Goal: Information Seeking & Learning: Learn about a topic

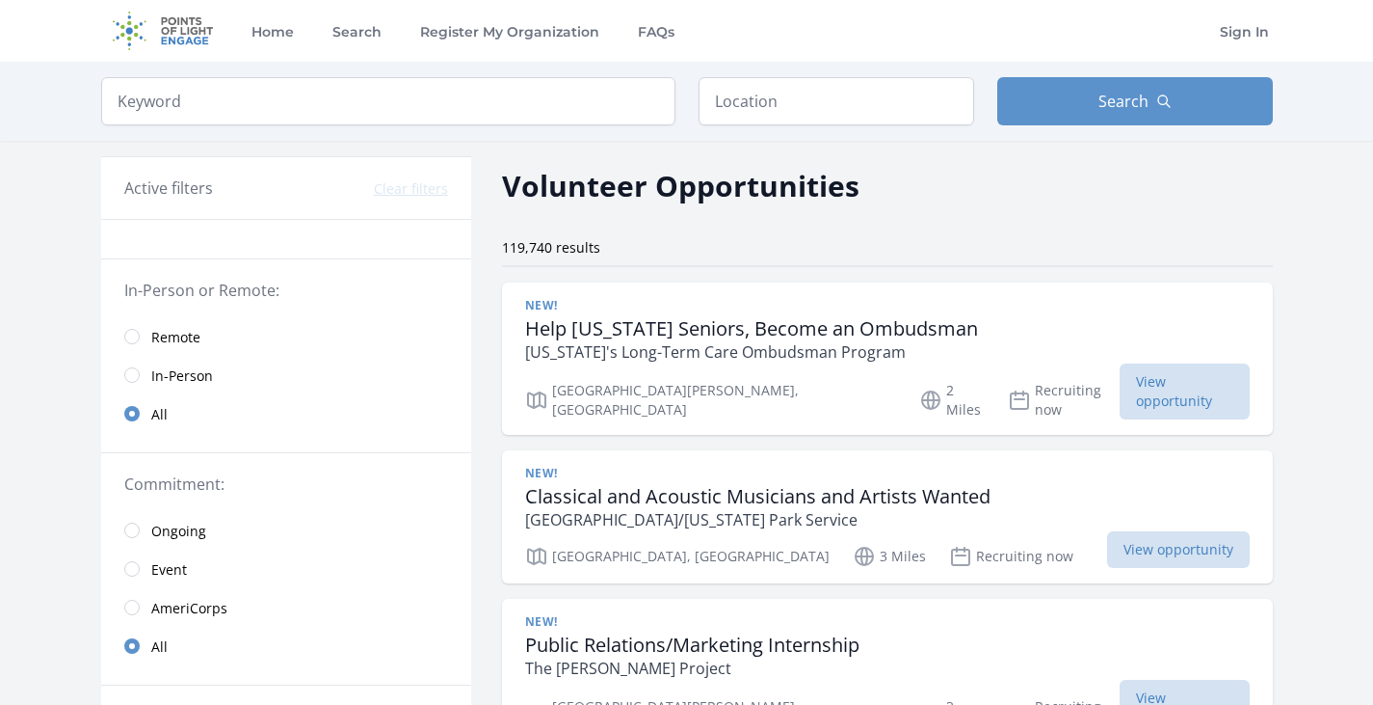
click at [159, 332] on span "Remote" at bounding box center [175, 337] width 49 height 19
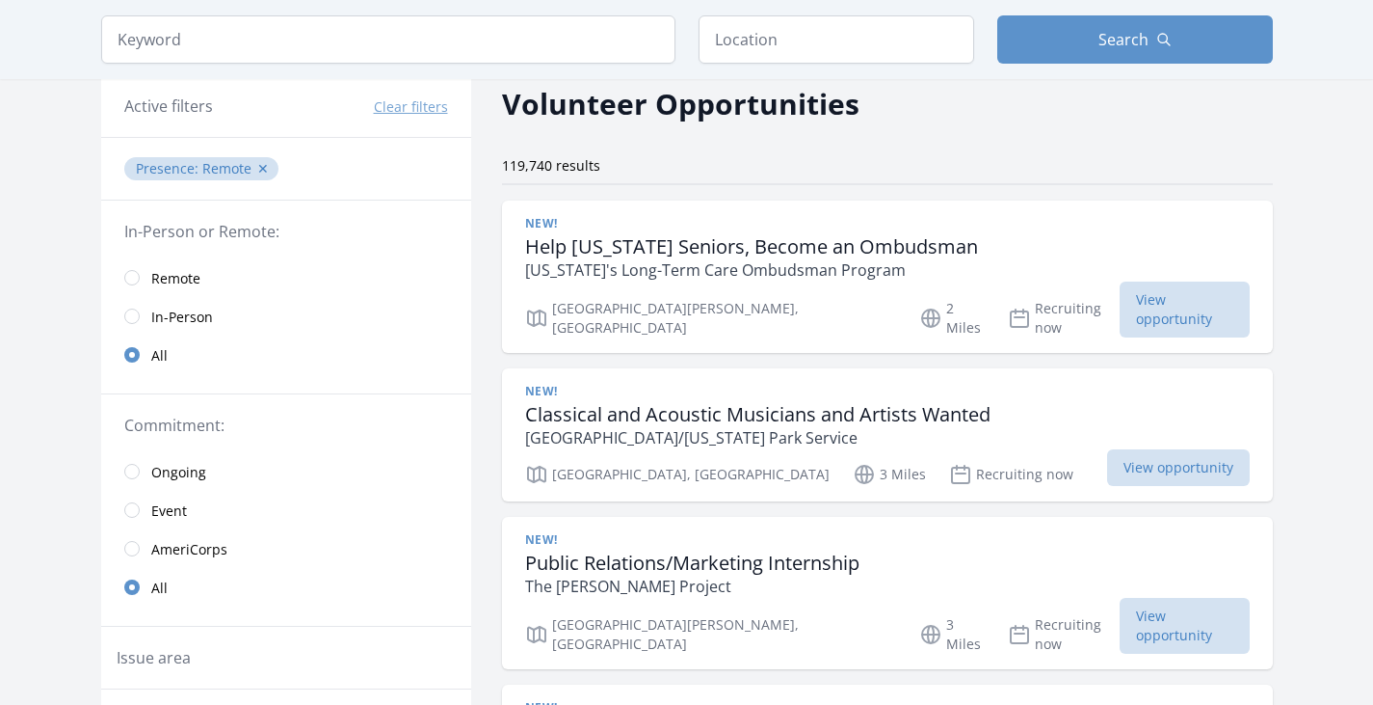
scroll to position [97, 0]
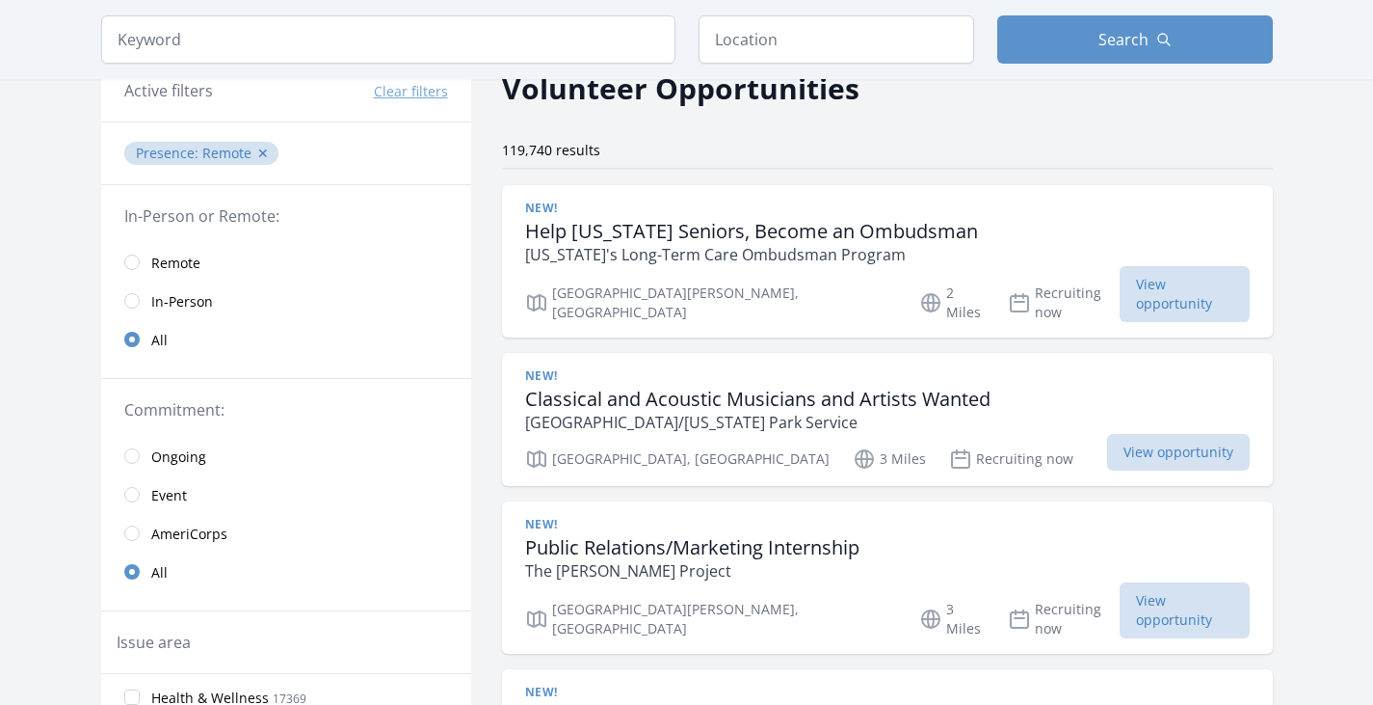
click at [199, 452] on span "Ongoing" at bounding box center [178, 456] width 55 height 19
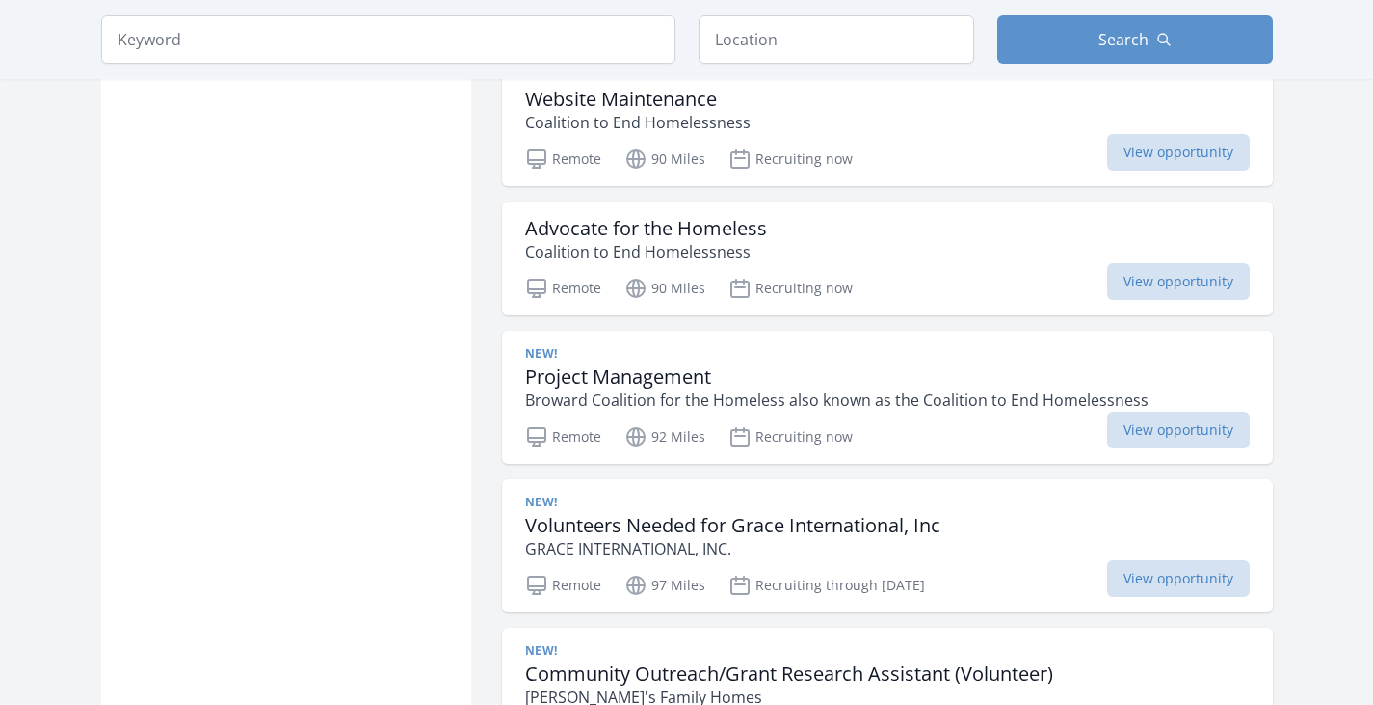
scroll to position [2200, 0]
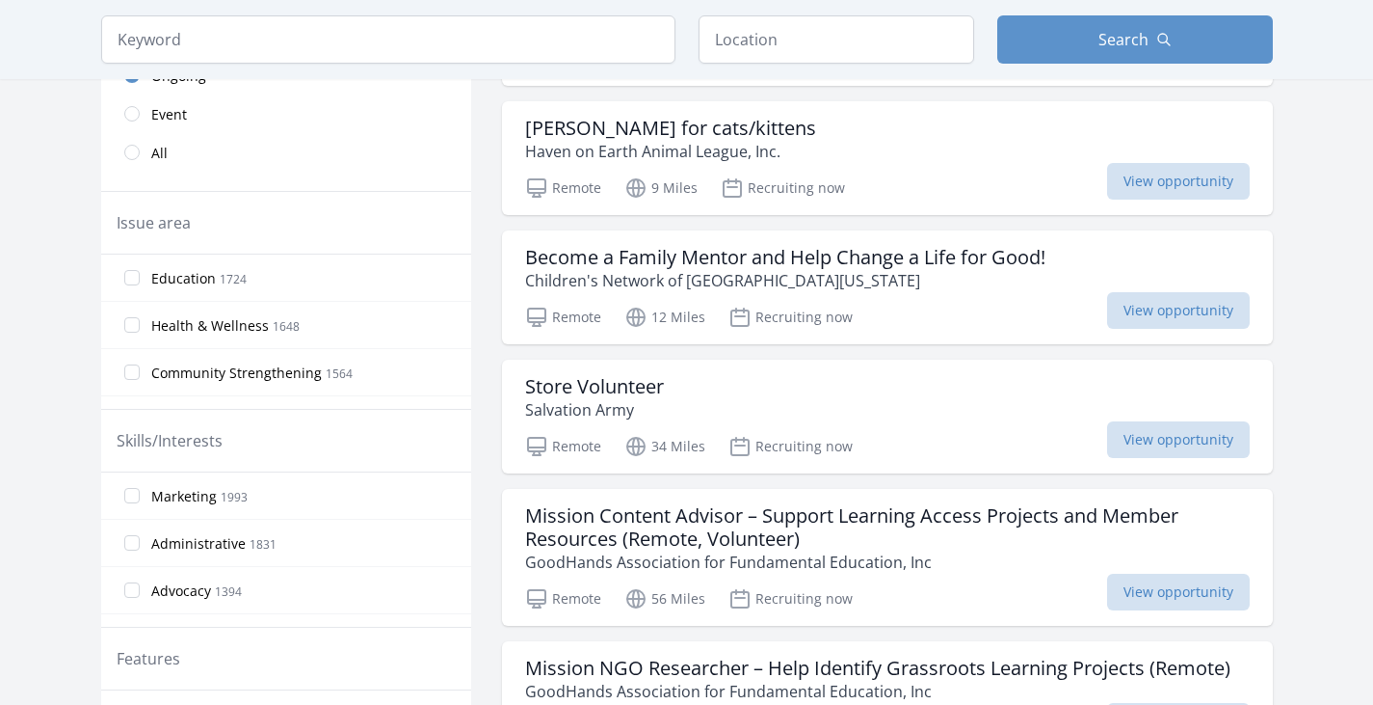
scroll to position [480, 0]
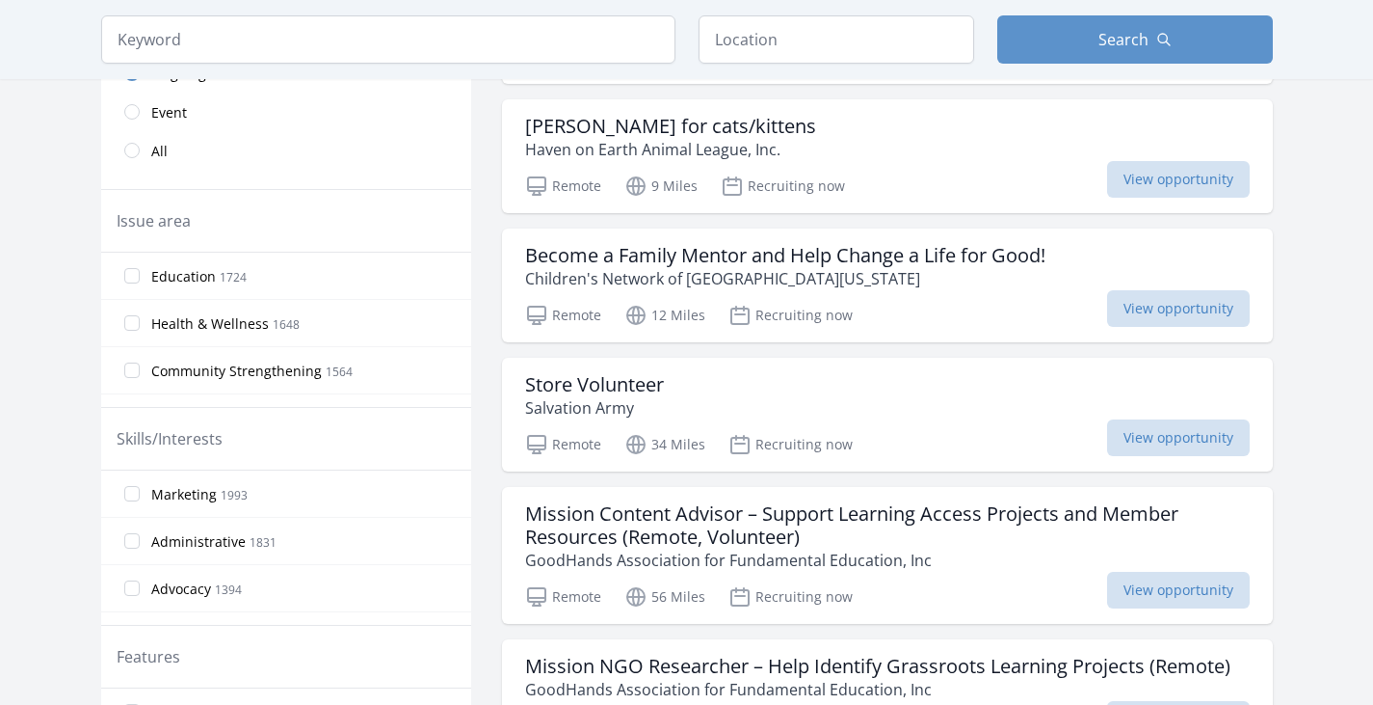
click at [167, 325] on span "Health & Wellness" at bounding box center [210, 323] width 118 height 19
click at [140, 325] on input "Health & Wellness 1648" at bounding box center [131, 322] width 15 height 15
click at [133, 327] on input "Health & Wellness 1648" at bounding box center [131, 322] width 15 height 15
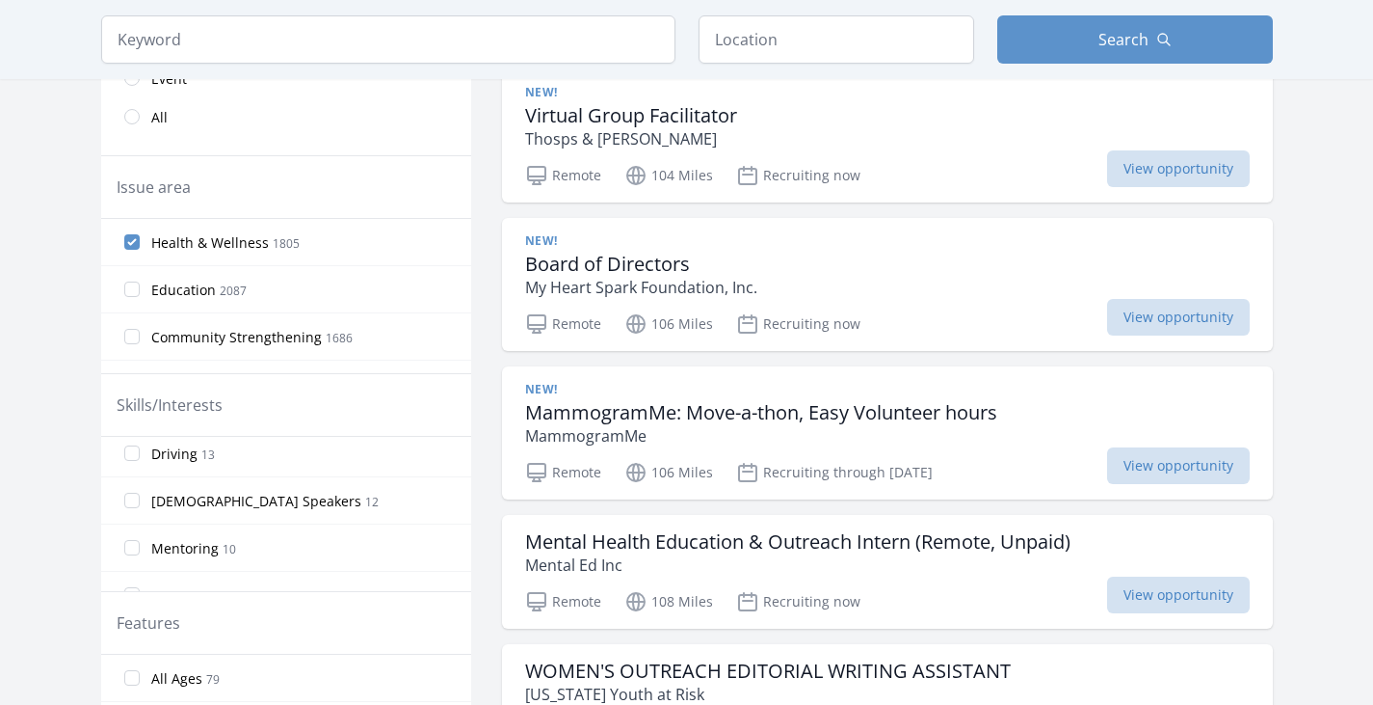
scroll to position [1253, 0]
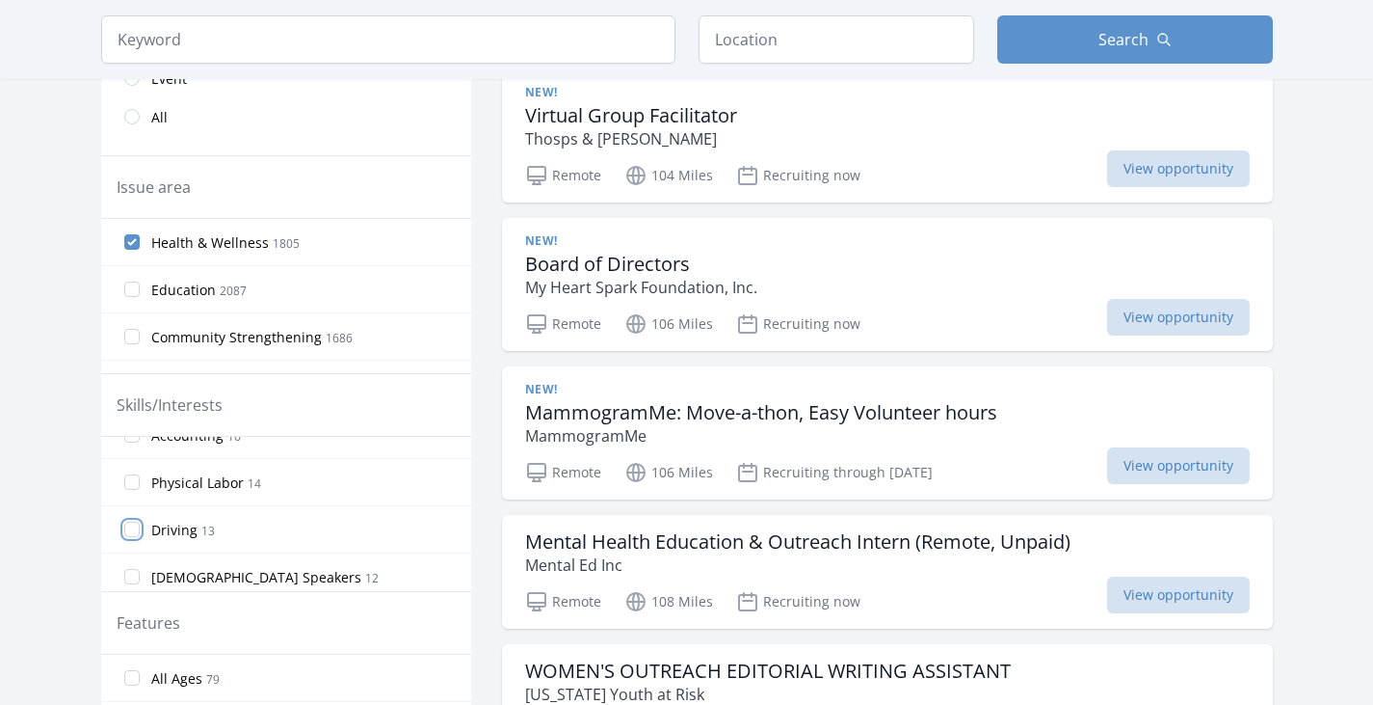
click at [136, 521] on input "Driving 13" at bounding box center [131, 528] width 15 height 15
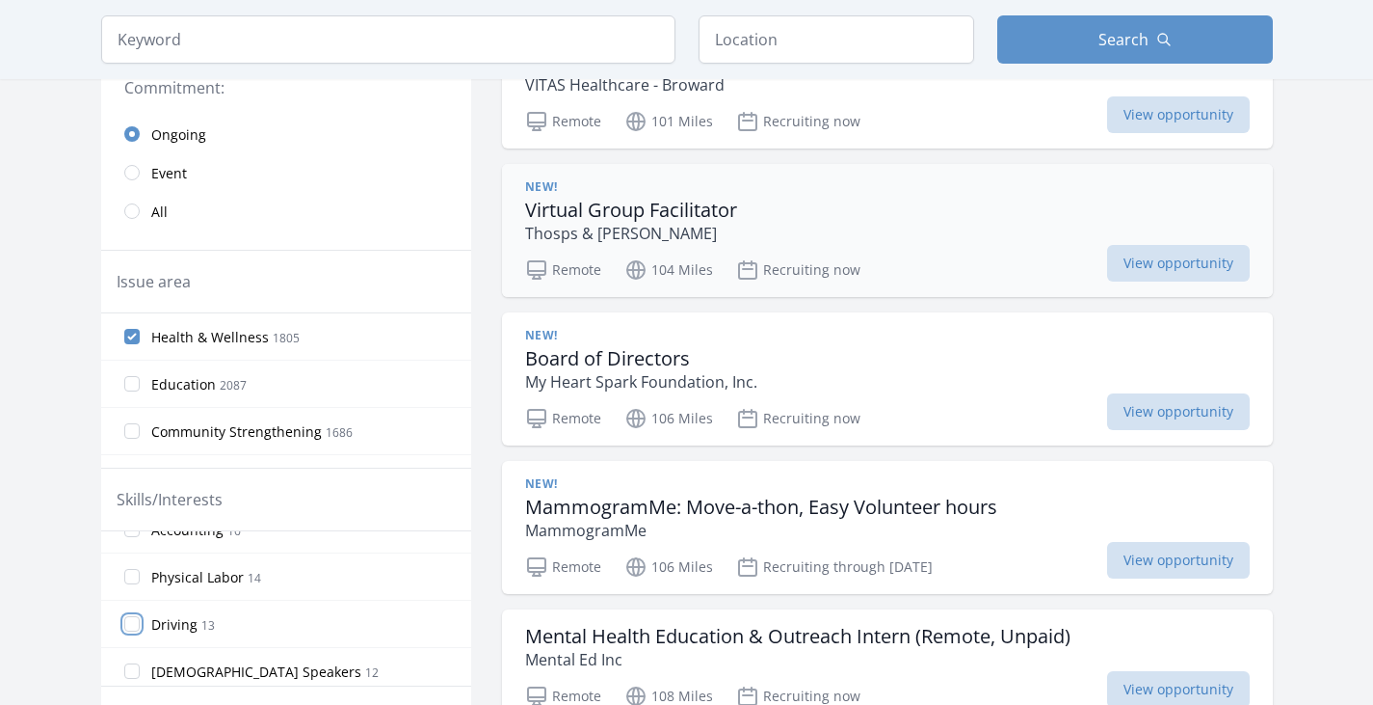
scroll to position [533, 0]
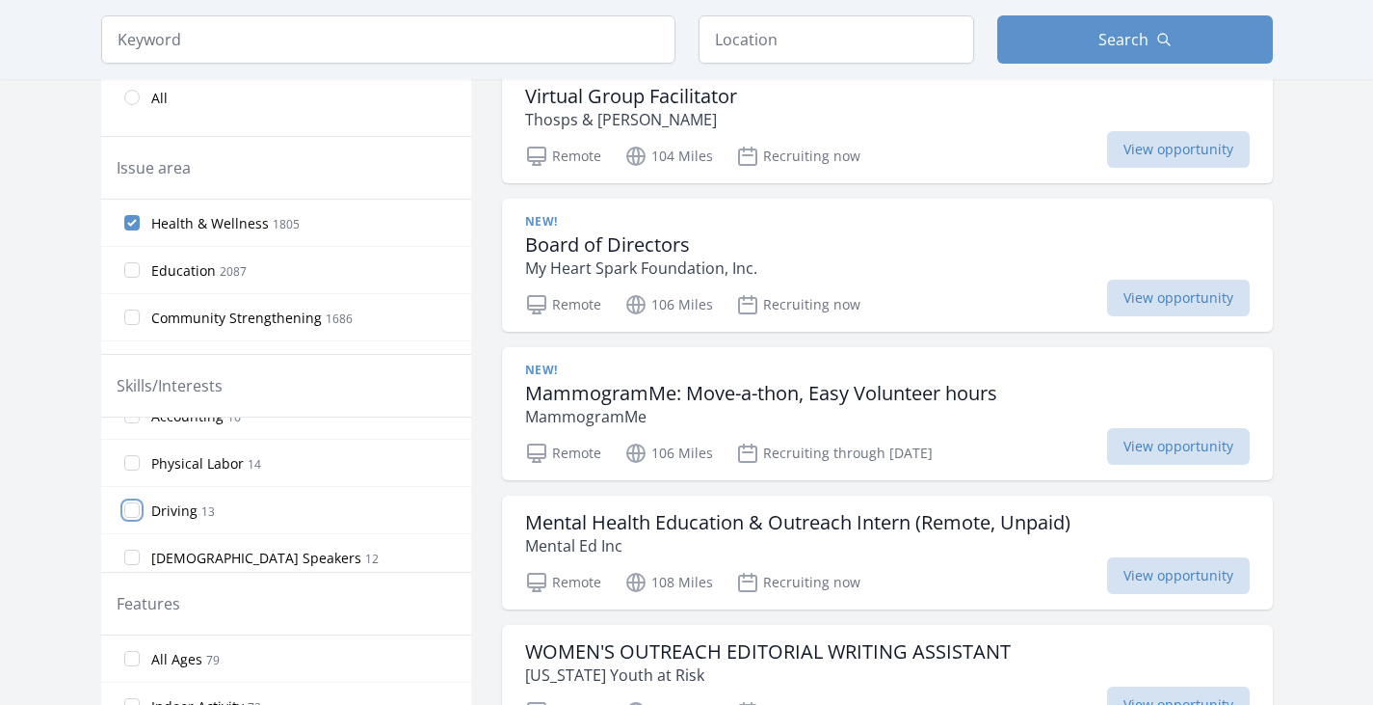
click at [136, 507] on input "Driving 13" at bounding box center [131, 509] width 15 height 15
drag, startPoint x: 166, startPoint y: 508, endPoint x: 162, endPoint y: 525, distance: 17.8
click at [162, 525] on label "Driving 13" at bounding box center [286, 510] width 370 height 39
click at [140, 518] on input "Driving 13" at bounding box center [131, 509] width 15 height 15
click at [193, 518] on span "Driving" at bounding box center [174, 510] width 46 height 19
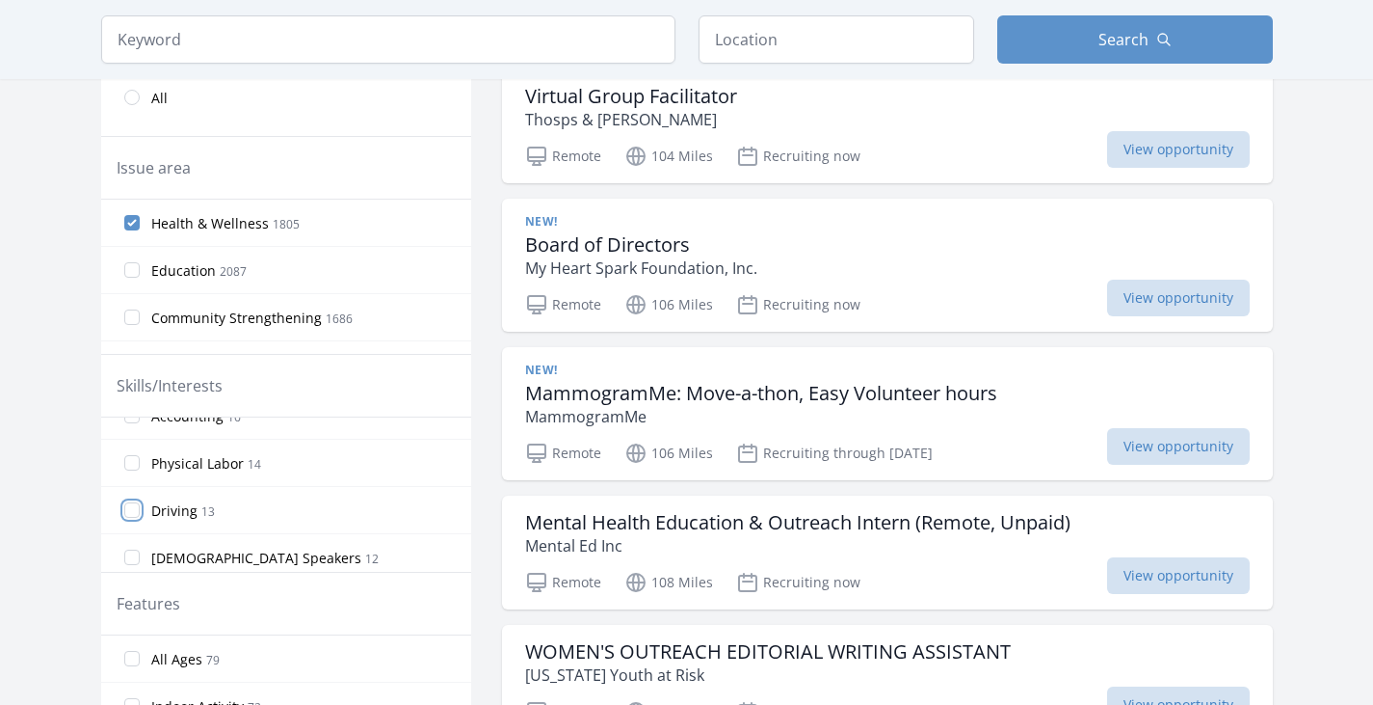
click at [140, 518] on input "Driving 13" at bounding box center [131, 509] width 15 height 15
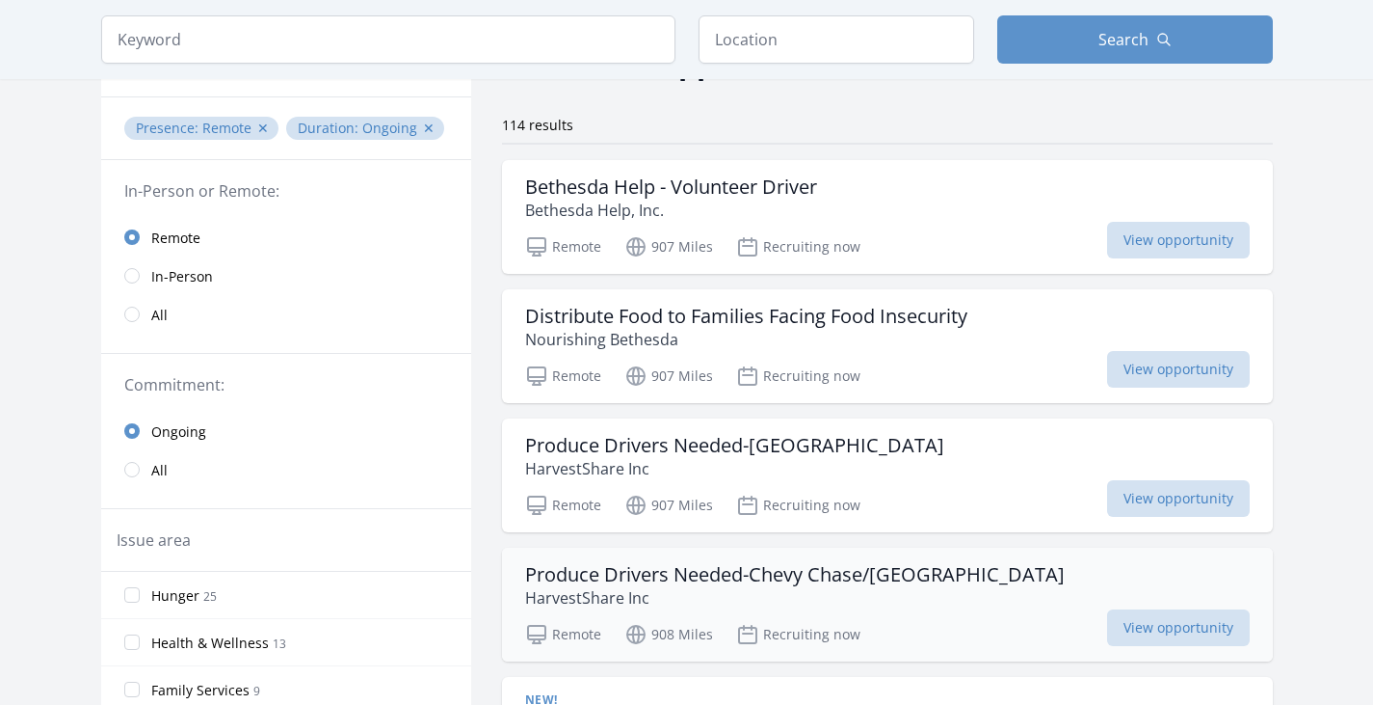
scroll to position [121, 0]
